Goal: Find specific page/section: Find specific page/section

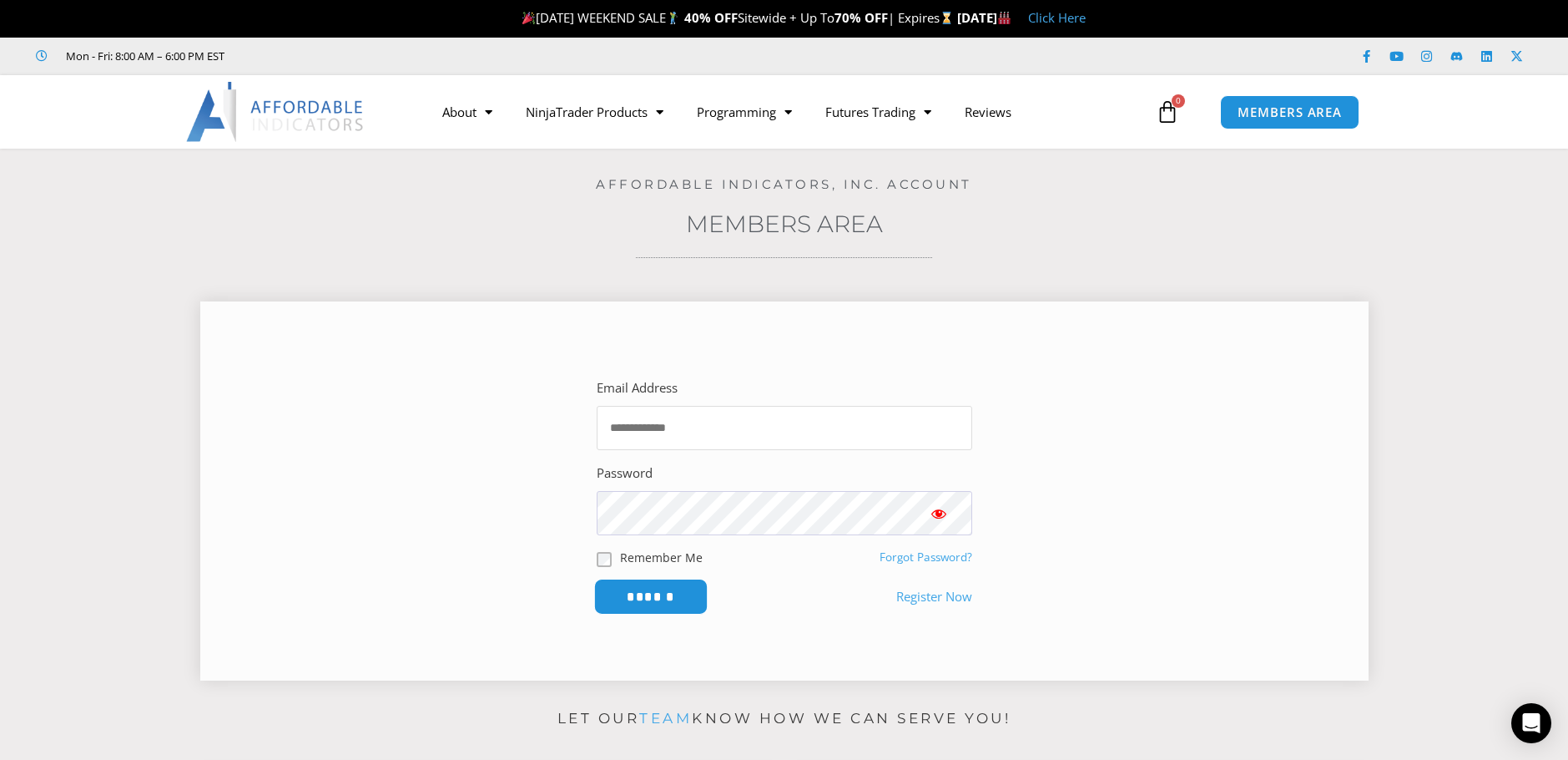
type input "**********"
click at [651, 593] on input "******" at bounding box center [650, 596] width 114 height 36
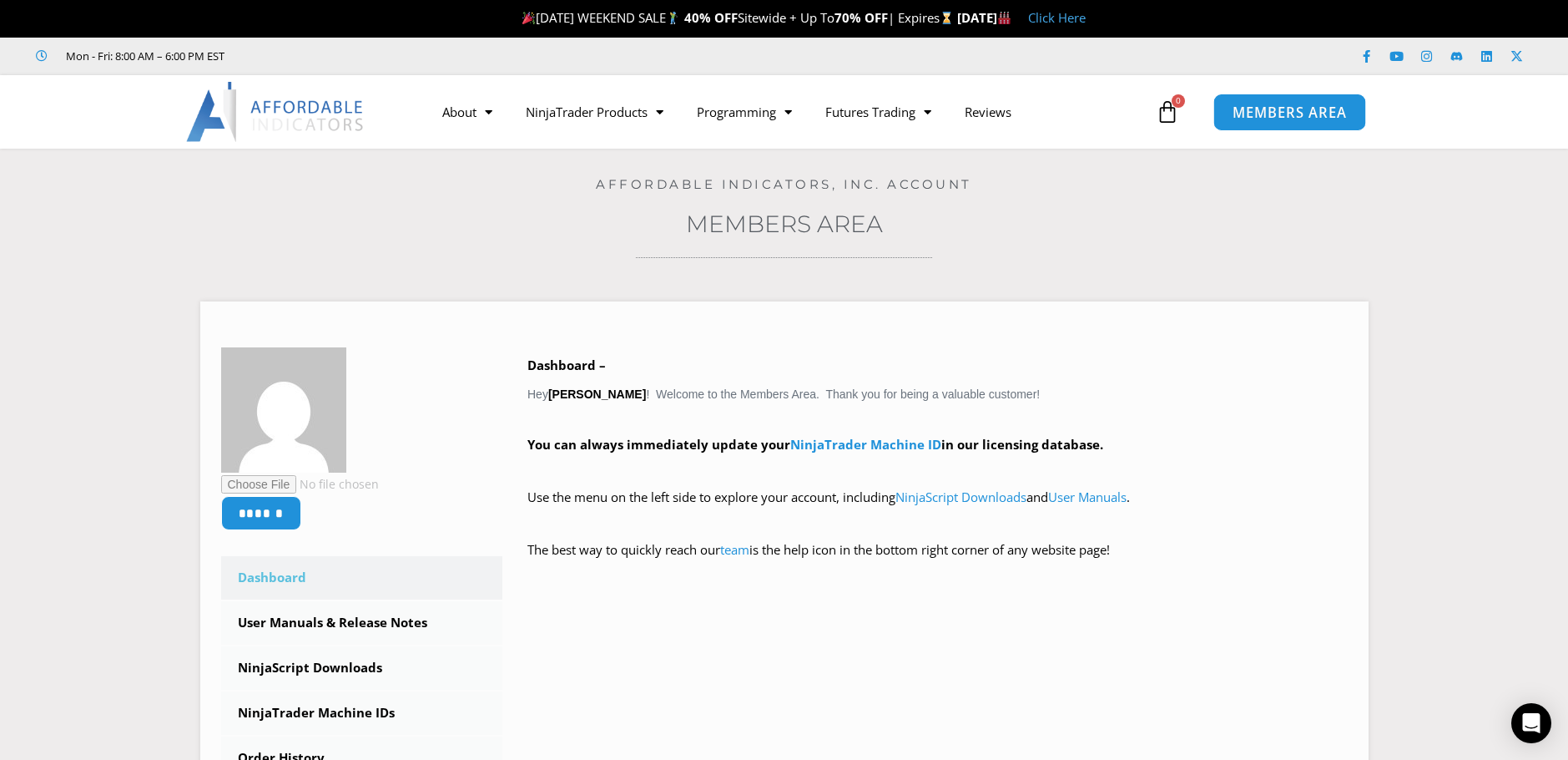
click at [1285, 112] on span "MEMBERS AREA" at bounding box center [1289, 112] width 114 height 14
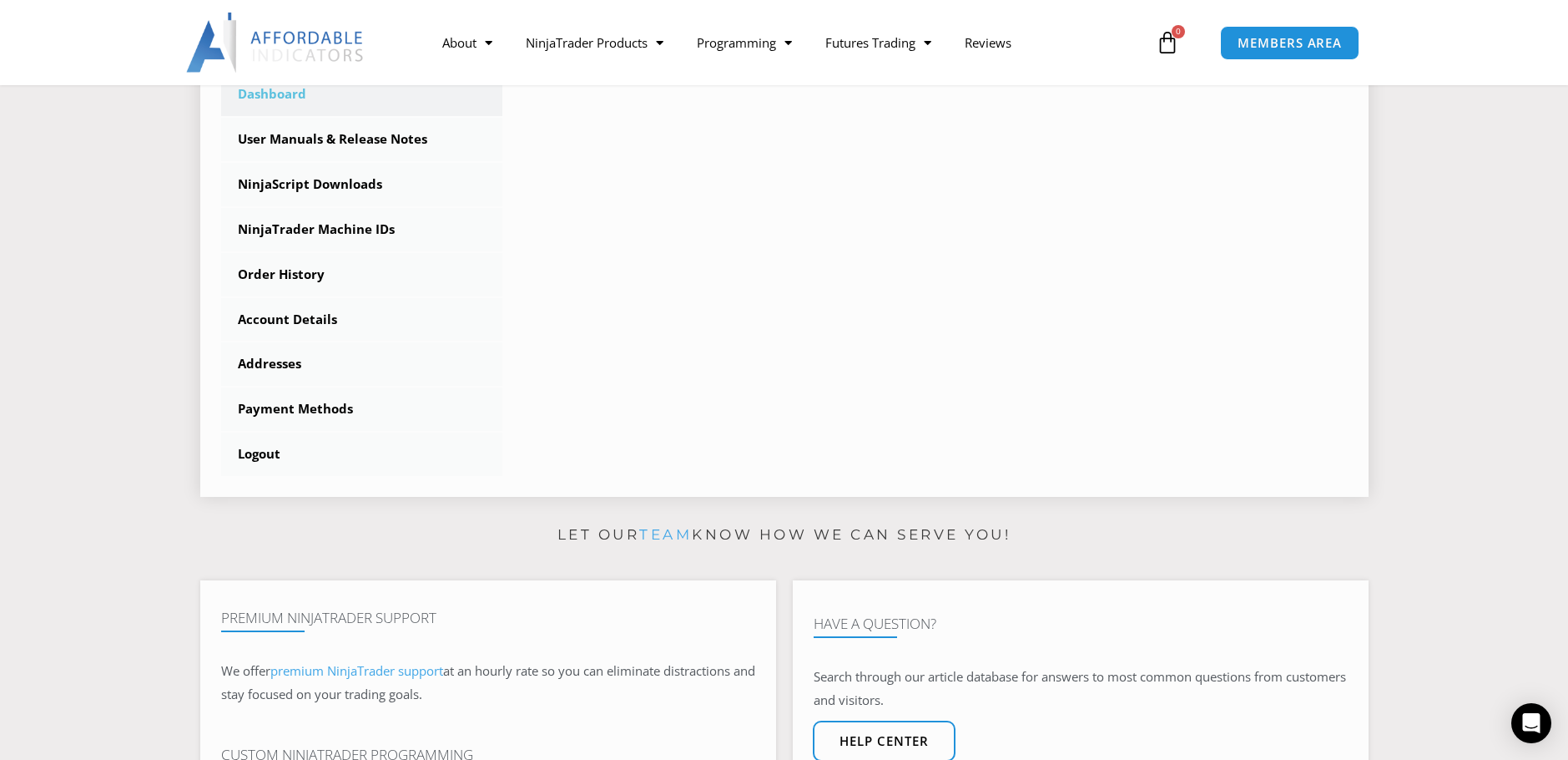
scroll to position [445, 0]
